Goal: Find contact information: Find contact information

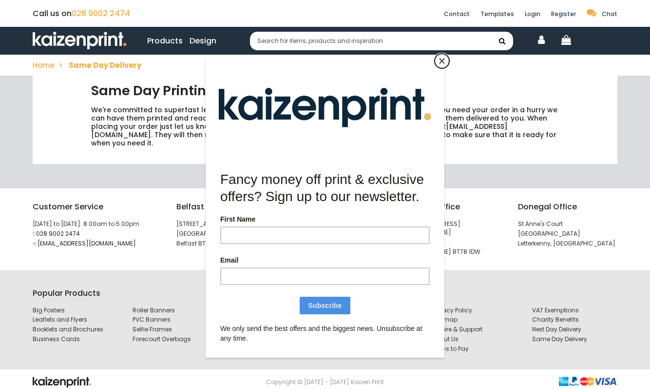
click at [440, 61] on button "Close" at bounding box center [442, 61] width 15 height 15
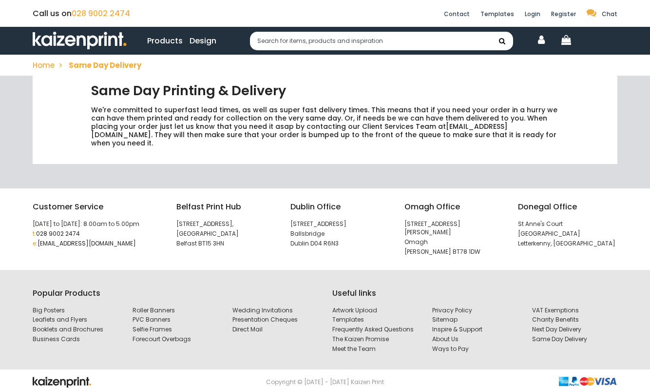
click at [98, 41] on img at bounding box center [80, 41] width 94 height 18
click at [250, 220] on p "[STREET_ADDRESS]," at bounding box center [225, 224] width 99 height 8
drag, startPoint x: 224, startPoint y: 231, endPoint x: 174, endPoint y: 217, distance: 51.6
click at [174, 217] on div "[GEOGRAPHIC_DATA] Print Hub [STREET_ADDRESS]" at bounding box center [226, 228] width 114 height 57
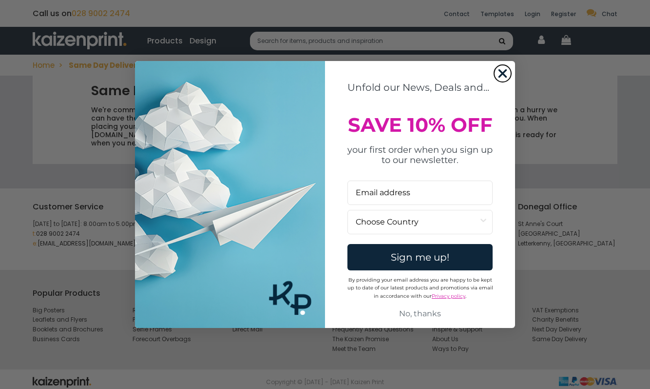
click at [497, 67] on circle "Close dialog" at bounding box center [503, 73] width 16 height 16
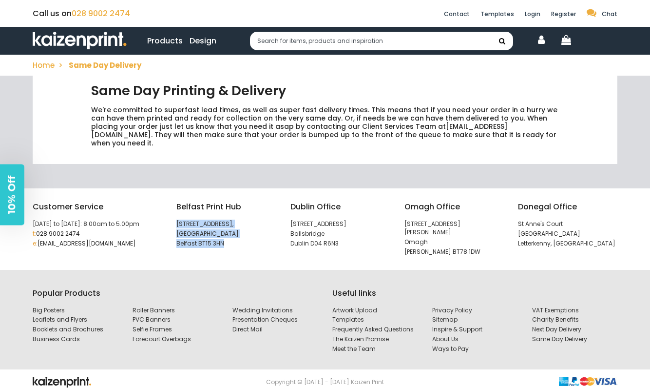
drag, startPoint x: 231, startPoint y: 234, endPoint x: 177, endPoint y: 217, distance: 56.6
click at [177, 217] on div "Belfast Print Hub 3 Jennymount Business Park, North Derby Street Belfast BT15 3…" at bounding box center [225, 223] width 99 height 47
copy div "3 Jennymount Business Park, North Derby Street Belfast BT15 3HN"
